Goal: Navigation & Orientation: Find specific page/section

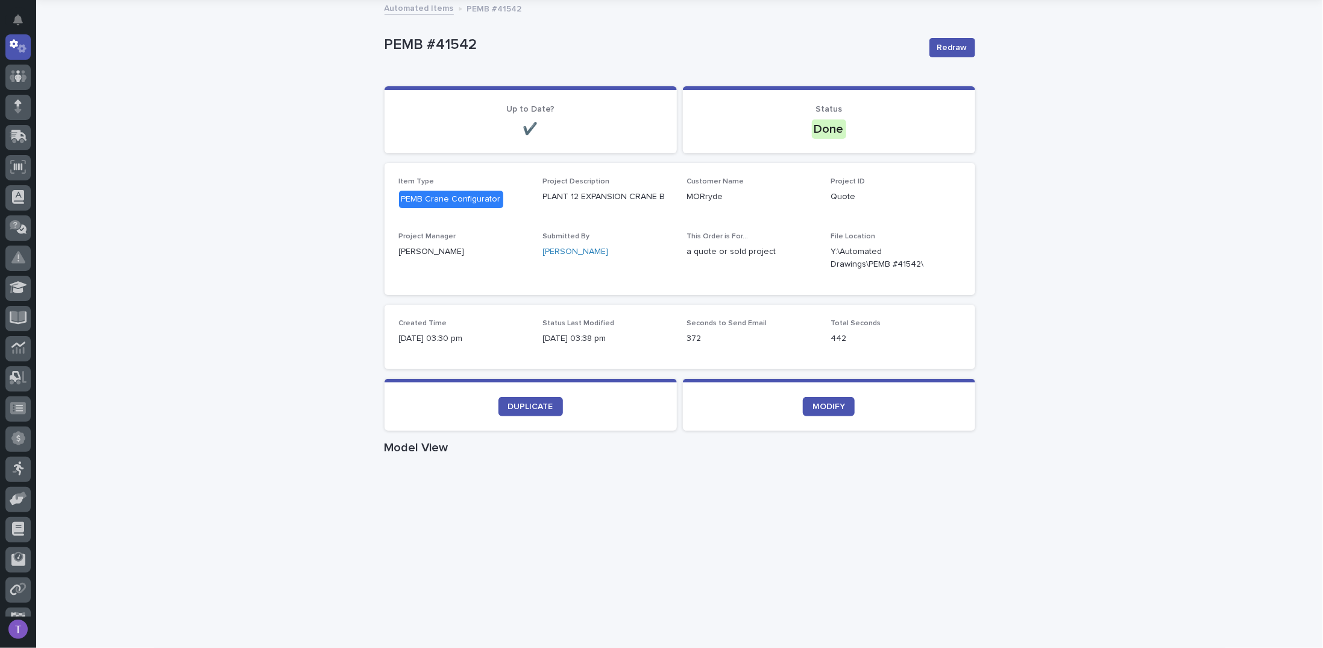
scroll to position [121, 0]
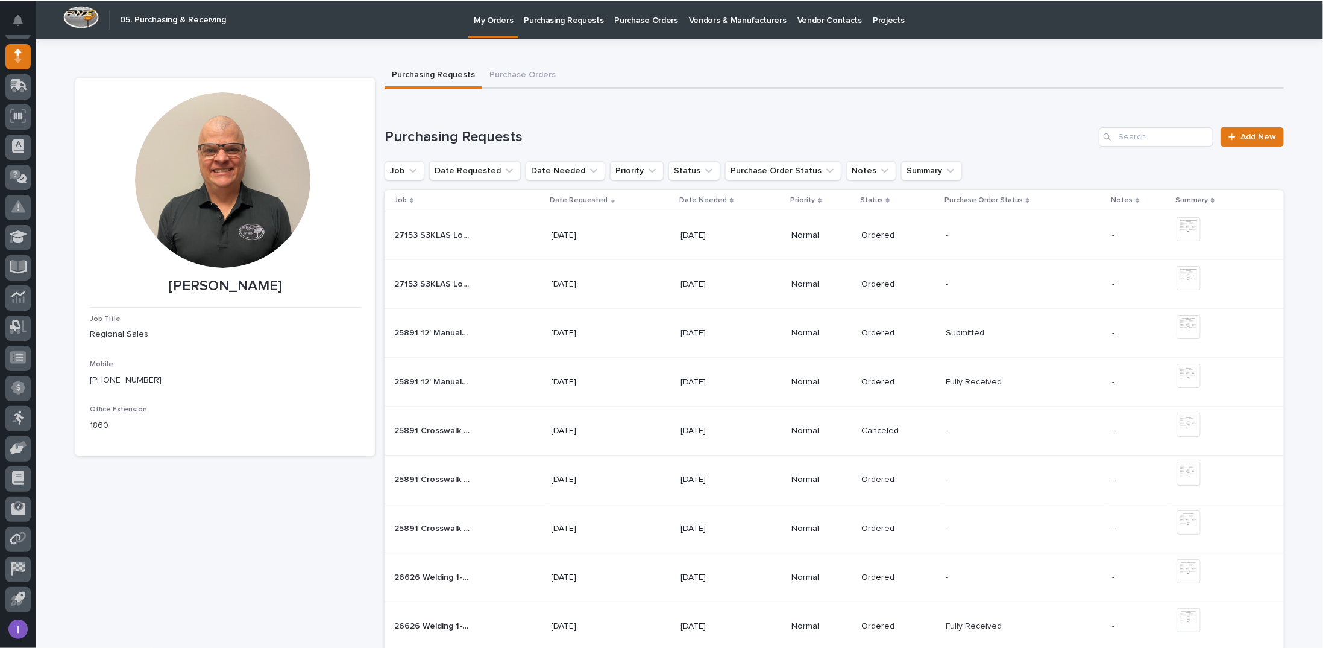
scroll to position [111, 0]
